Goal: Subscribe to service/newsletter

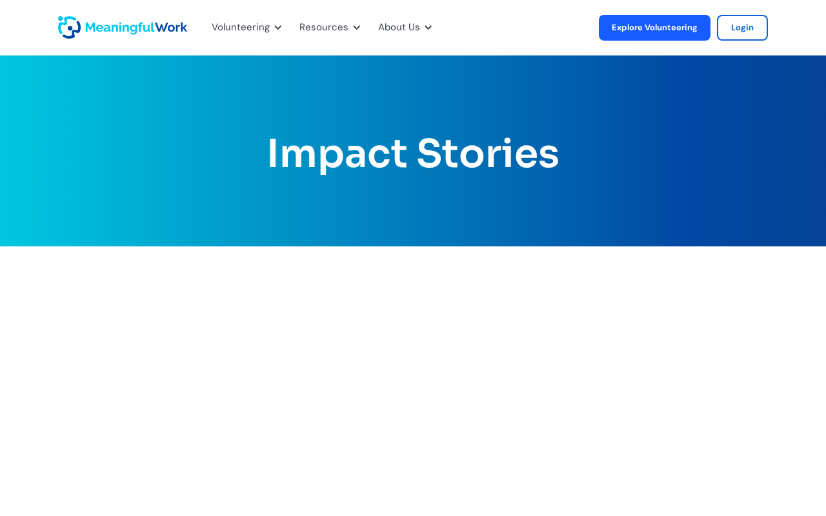
scroll to position [1205, 0]
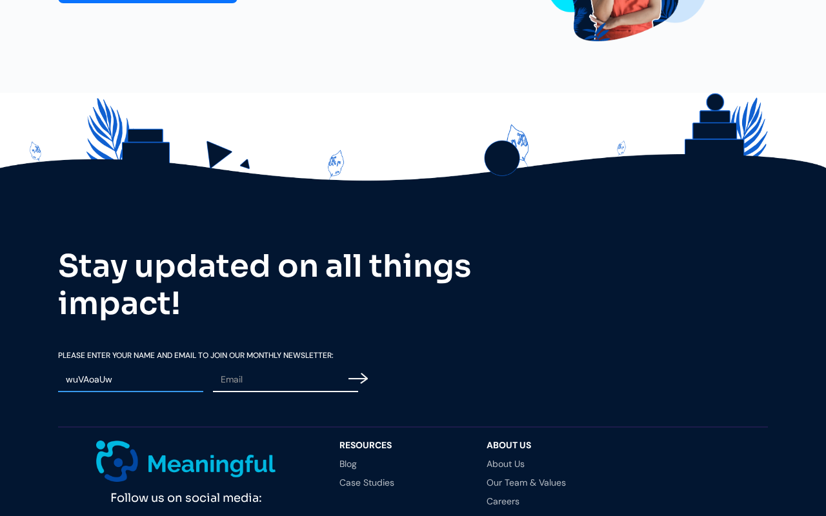
type input "wuVAoaUw"
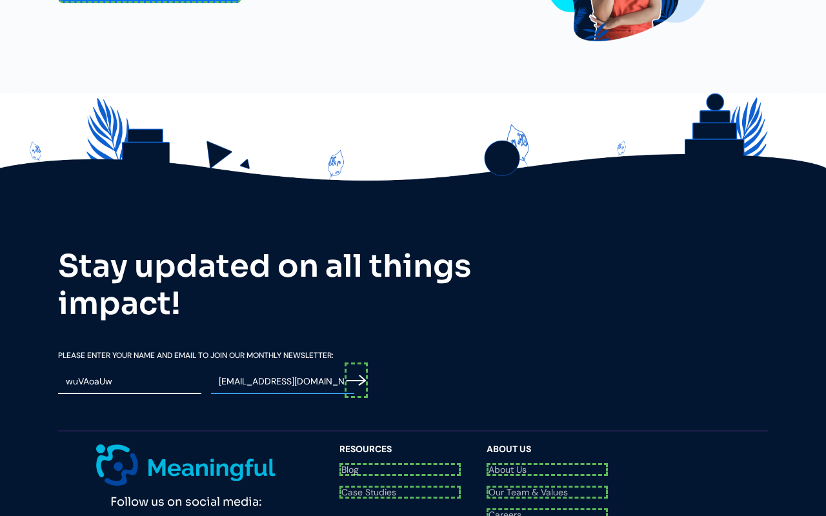
scroll to position [1209, 0]
type input "[EMAIL_ADDRESS][DOMAIN_NAME]"
click at [358, 363] on input "Email Form" at bounding box center [356, 381] width 23 height 36
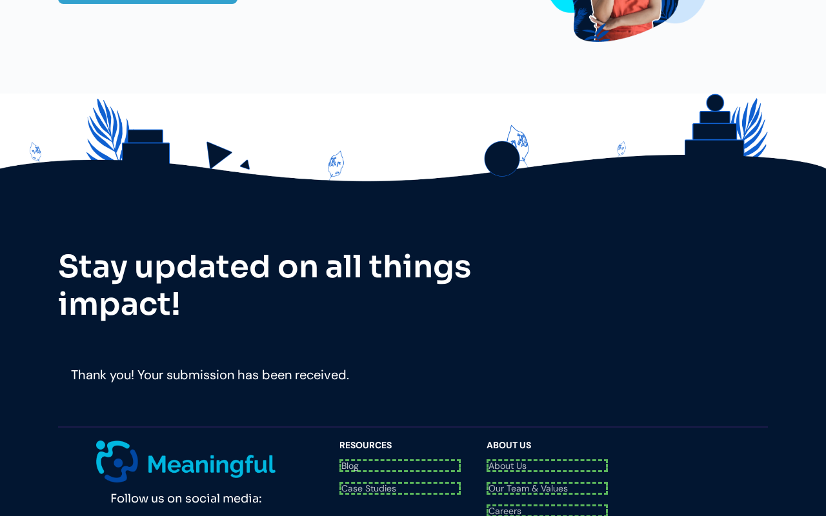
click at [210, 441] on div "Follow us on social media: Questions? Reach us at [EMAIL_ADDRESS][DOMAIN_NAME]" at bounding box center [192, 505] width 269 height 128
click at [400, 460] on link "Blog" at bounding box center [400, 464] width 121 height 9
click at [400, 478] on link "Case Studies" at bounding box center [400, 482] width 121 height 9
click at [547, 460] on link "About Us" at bounding box center [547, 466] width 121 height 13
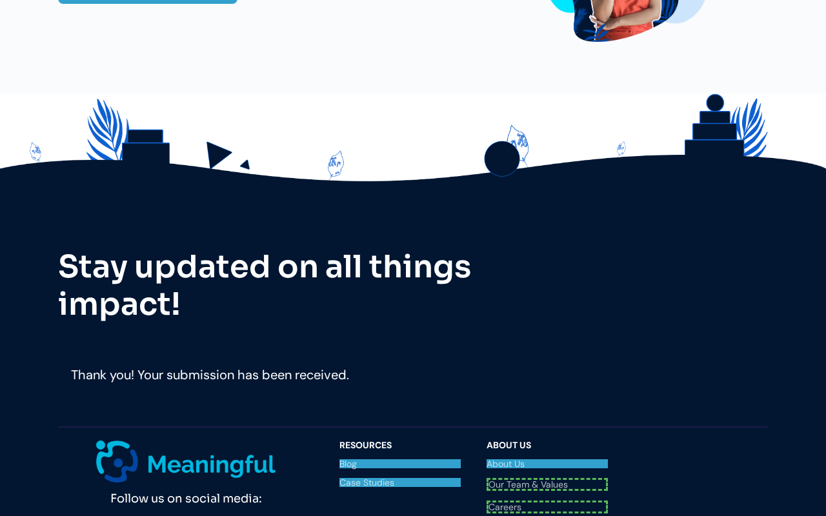
click at [547, 478] on link "Our Team & Values" at bounding box center [547, 484] width 121 height 13
click at [547, 497] on link "Careers" at bounding box center [547, 503] width 121 height 13
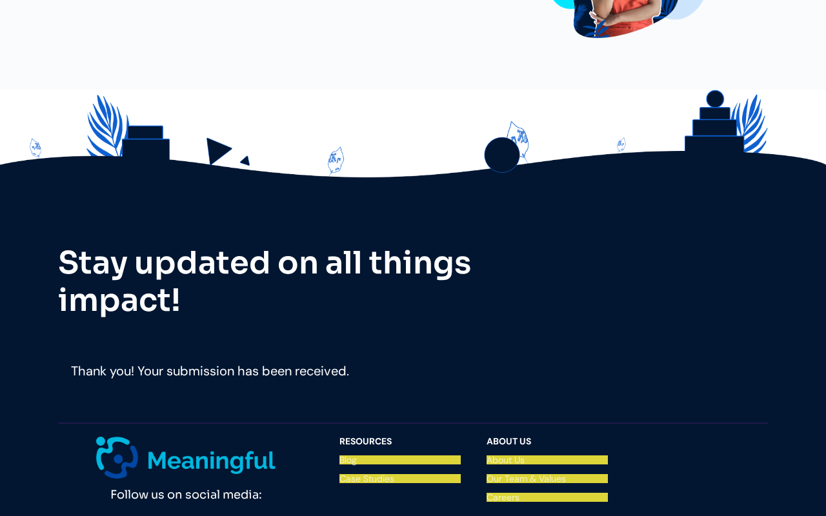
scroll to position [1205, 0]
